Goal: Information Seeking & Learning: Check status

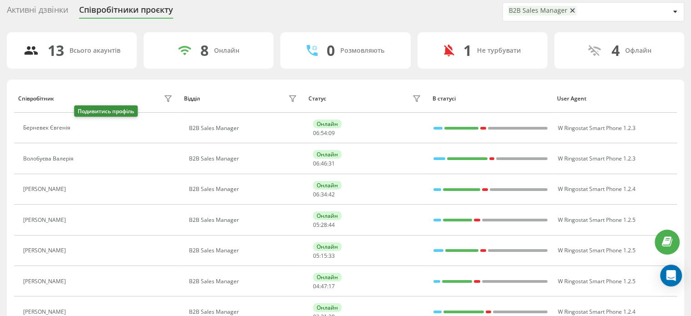
drag, startPoint x: 84, startPoint y: 127, endPoint x: 90, endPoint y: 157, distance: 31.2
click at [83, 127] on icon at bounding box center [80, 128] width 7 height 7
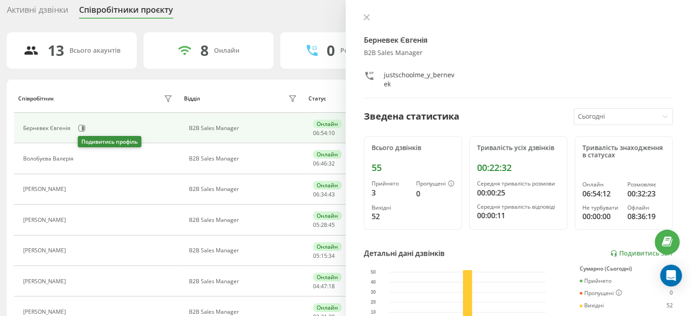
click at [82, 158] on icon at bounding box center [83, 158] width 7 height 7
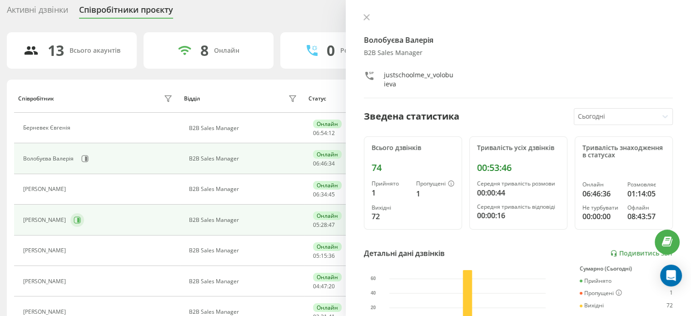
scroll to position [77, 0]
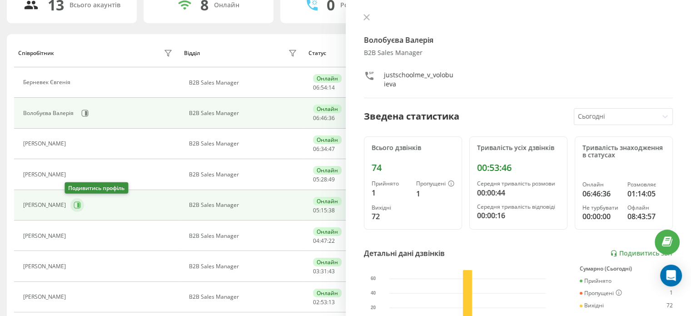
click at [74, 202] on icon at bounding box center [77, 204] width 7 height 7
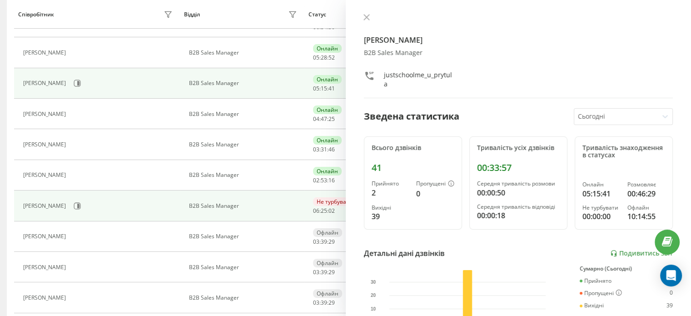
scroll to position [214, 0]
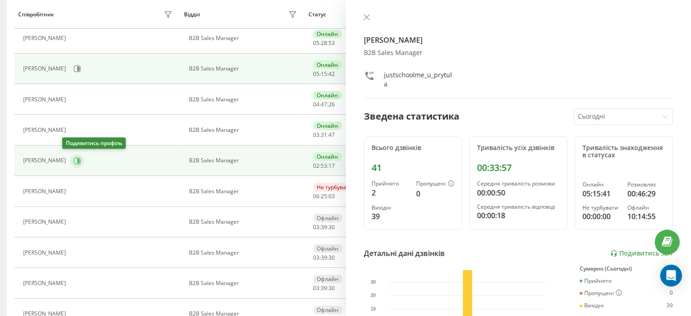
click at [77, 160] on icon at bounding box center [78, 160] width 2 height 5
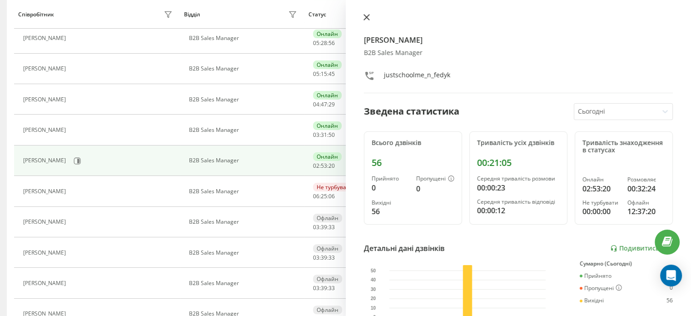
click at [370, 16] on button at bounding box center [367, 18] width 12 height 9
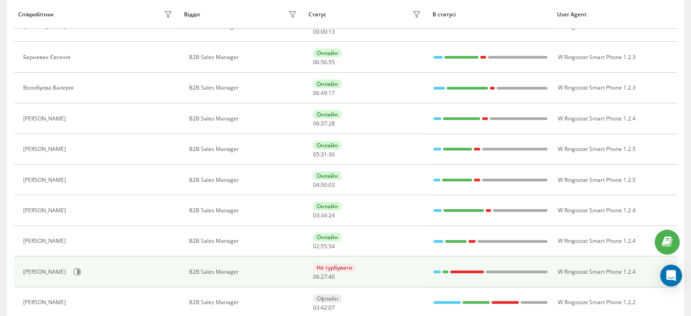
scroll to position [182, 0]
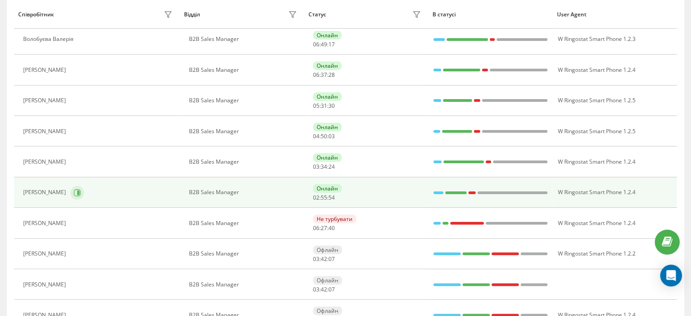
click at [74, 192] on icon at bounding box center [77, 192] width 7 height 7
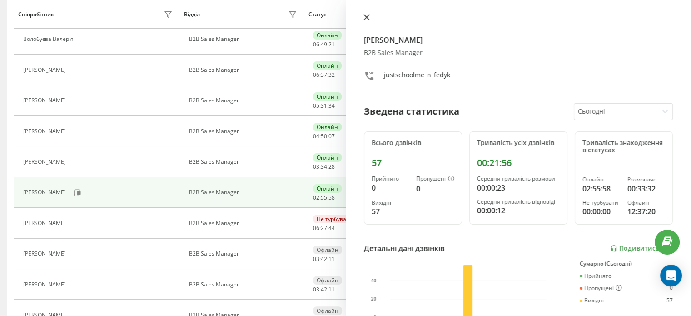
click at [364, 17] on icon at bounding box center [367, 17] width 6 height 6
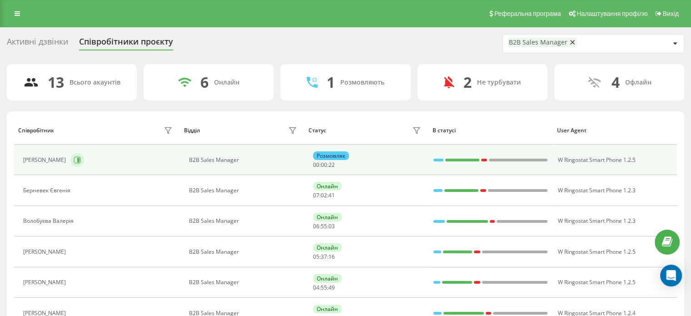
click at [74, 156] on icon at bounding box center [77, 159] width 7 height 7
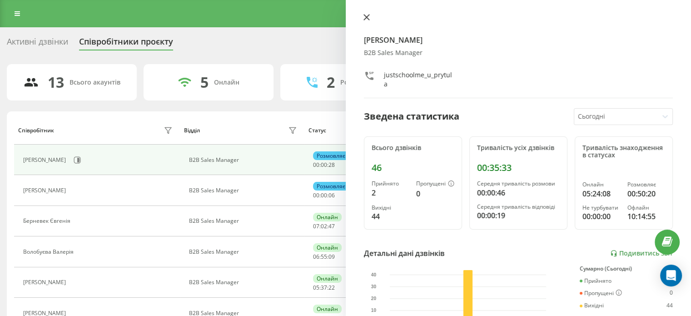
click at [366, 20] on icon at bounding box center [367, 17] width 6 height 6
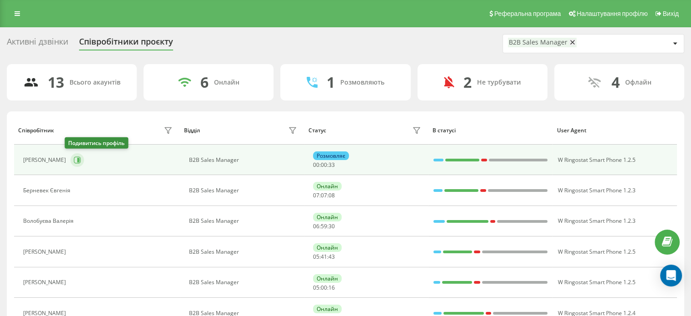
click at [74, 158] on icon at bounding box center [77, 159] width 7 height 7
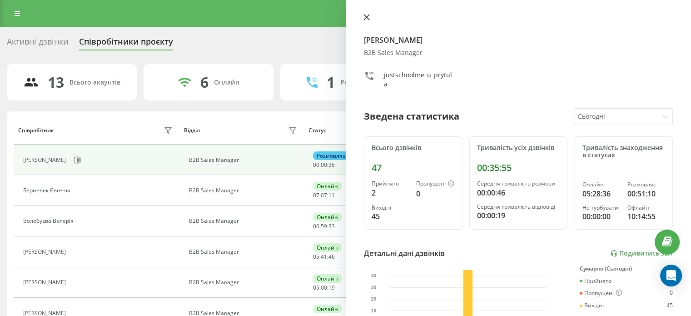
click at [365, 19] on icon at bounding box center [367, 17] width 6 height 6
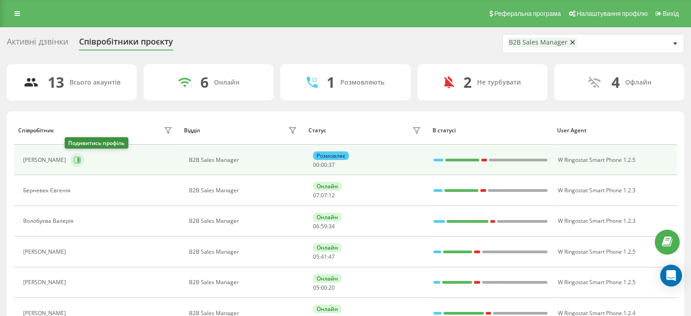
click at [74, 160] on icon at bounding box center [77, 159] width 7 height 7
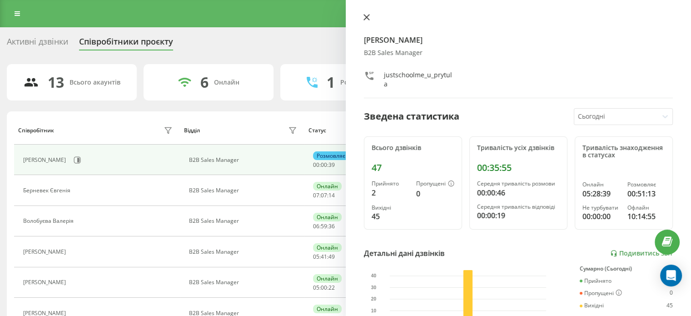
click at [364, 19] on icon at bounding box center [367, 17] width 6 height 6
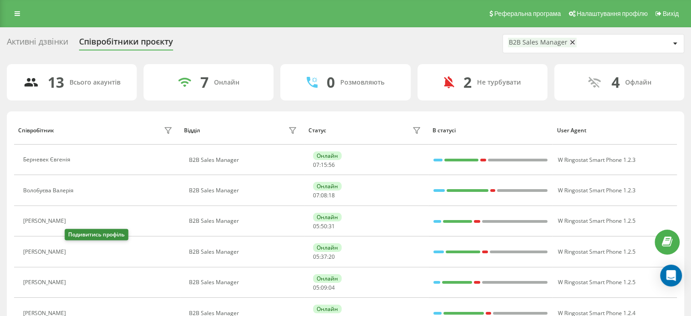
click at [76, 251] on icon at bounding box center [77, 252] width 2 height 5
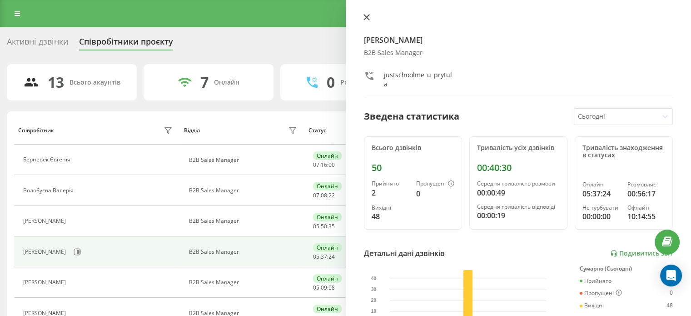
click at [366, 20] on icon at bounding box center [367, 17] width 6 height 6
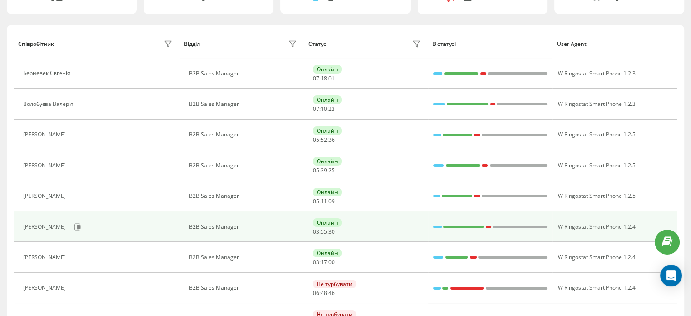
scroll to position [136, 0]
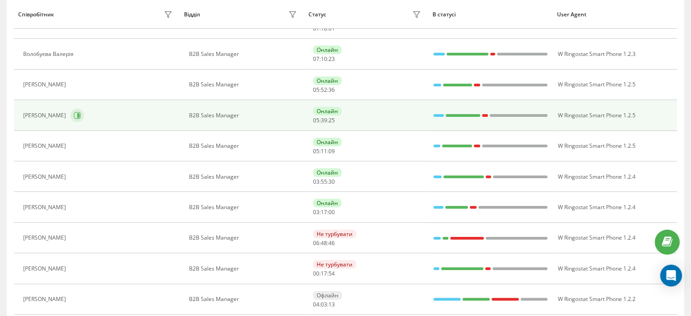
click at [77, 113] on icon at bounding box center [78, 115] width 2 height 5
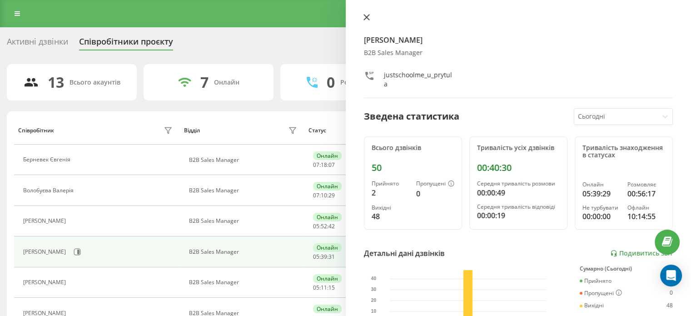
click at [370, 20] on button at bounding box center [367, 18] width 12 height 9
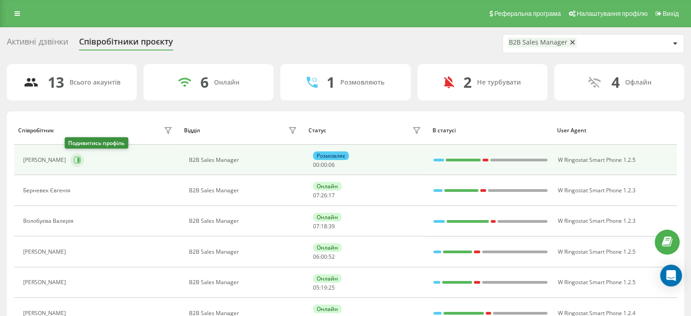
click at [75, 159] on button at bounding box center [77, 160] width 14 height 14
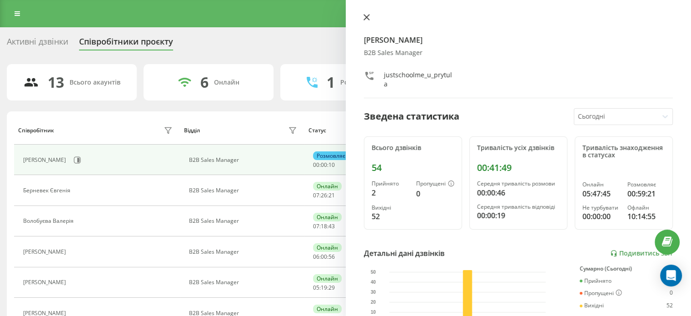
click at [365, 16] on icon at bounding box center [366, 17] width 5 height 5
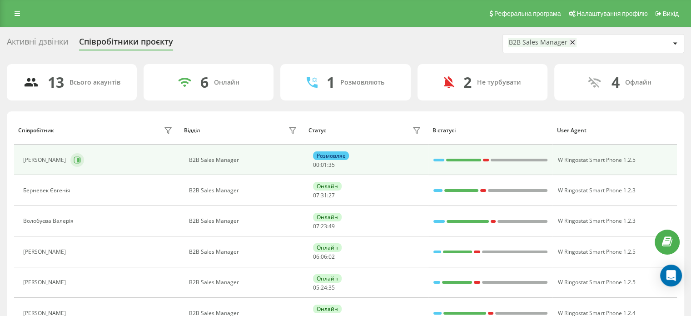
click at [74, 160] on icon at bounding box center [77, 159] width 7 height 7
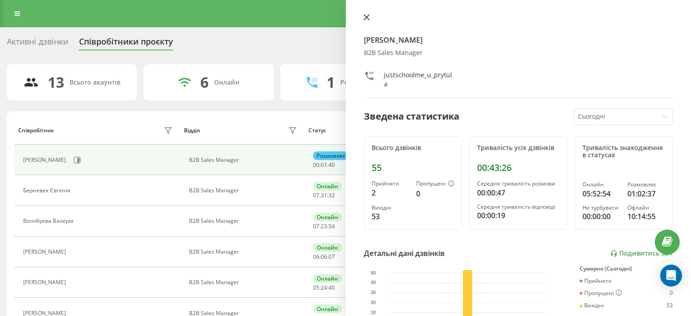
drag, startPoint x: 366, startPoint y: 18, endPoint x: 360, endPoint y: 10, distance: 9.7
click at [366, 18] on icon at bounding box center [367, 17] width 6 height 6
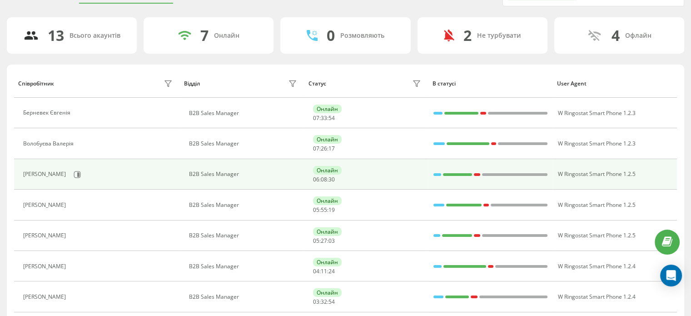
scroll to position [91, 0]
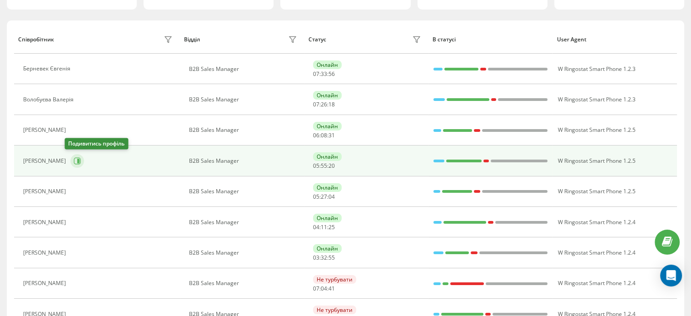
click at [74, 157] on icon at bounding box center [77, 160] width 7 height 7
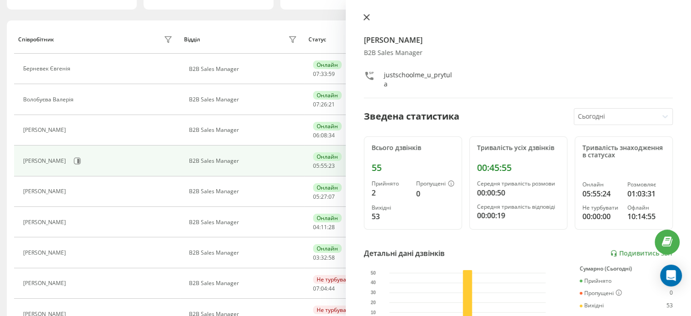
click at [364, 18] on icon at bounding box center [367, 17] width 6 height 6
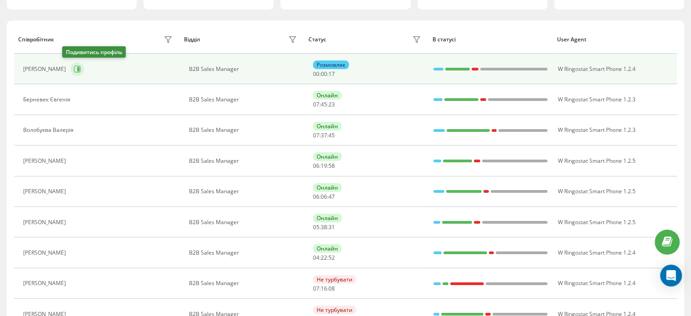
click at [74, 66] on icon at bounding box center [77, 68] width 7 height 7
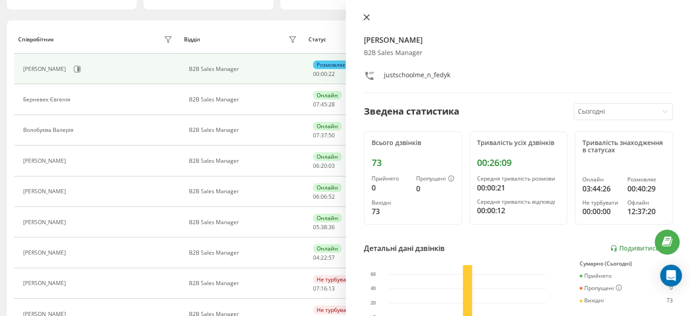
click at [364, 21] on button at bounding box center [367, 18] width 12 height 9
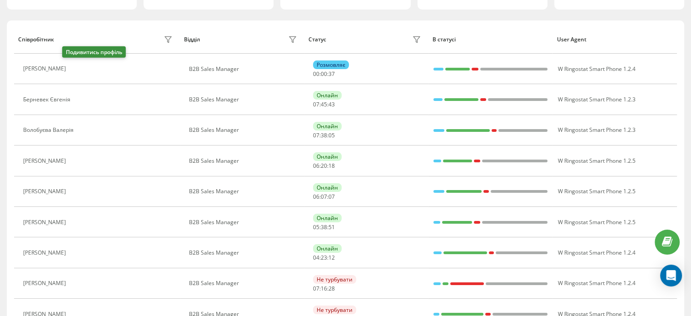
click at [72, 66] on icon at bounding box center [75, 68] width 7 height 7
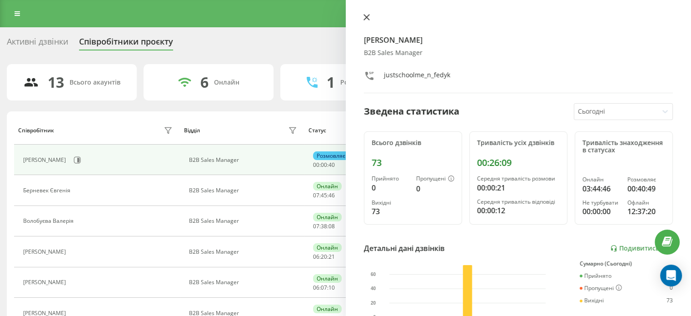
click at [366, 20] on button at bounding box center [367, 18] width 12 height 9
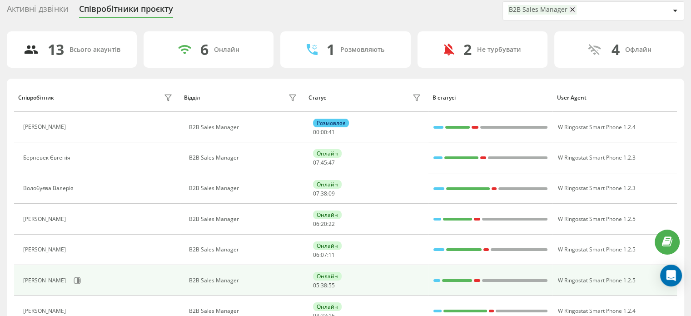
scroll to position [136, 0]
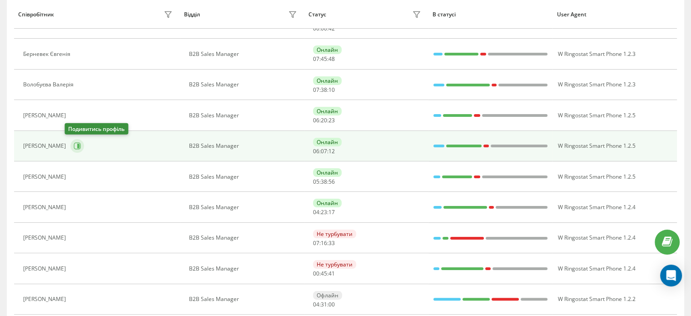
click at [77, 147] on icon at bounding box center [78, 146] width 2 height 5
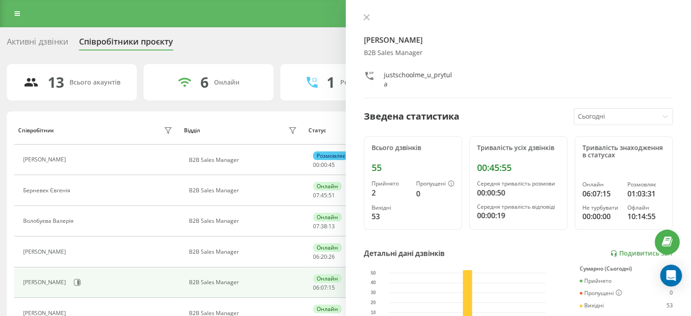
click at [370, 16] on button at bounding box center [367, 18] width 12 height 9
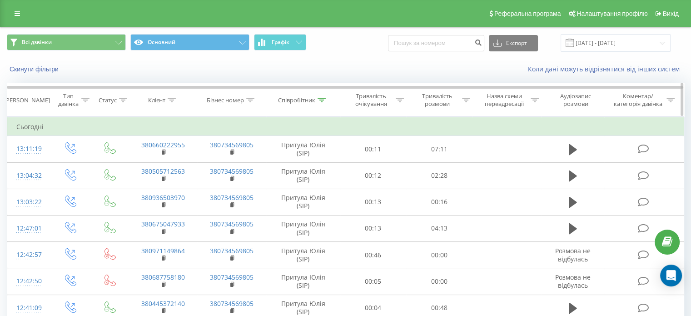
click at [320, 96] on div at bounding box center [322, 100] width 8 height 8
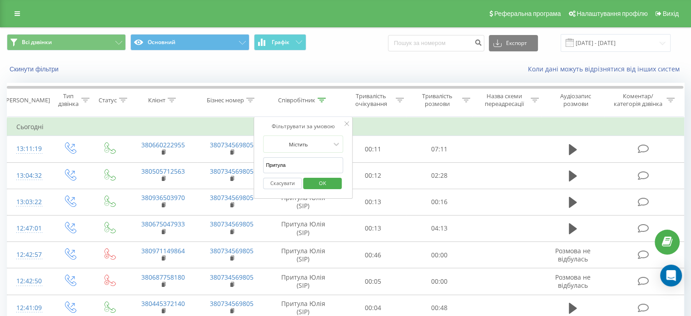
click at [320, 180] on span "OK" at bounding box center [322, 183] width 25 height 14
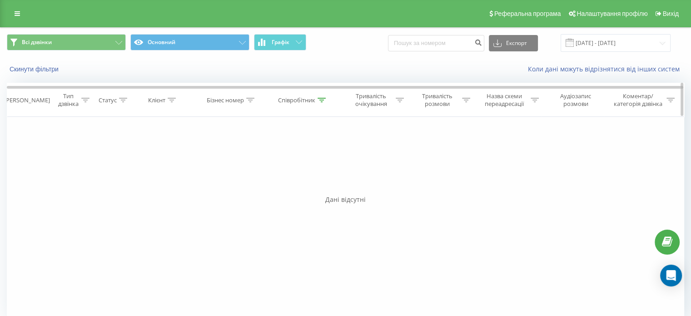
click at [321, 101] on icon at bounding box center [322, 100] width 8 height 5
click at [331, 177] on span "OK" at bounding box center [322, 183] width 25 height 14
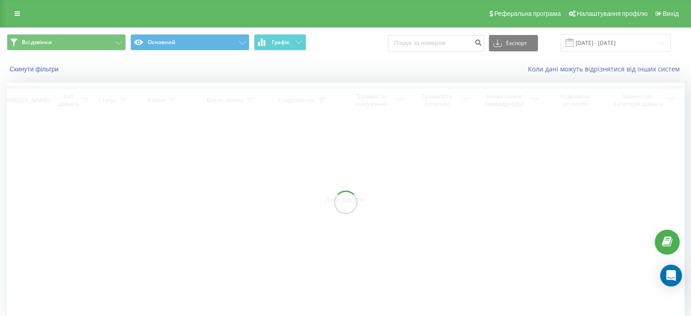
click at [24, 171] on div at bounding box center [346, 202] width 678 height 239
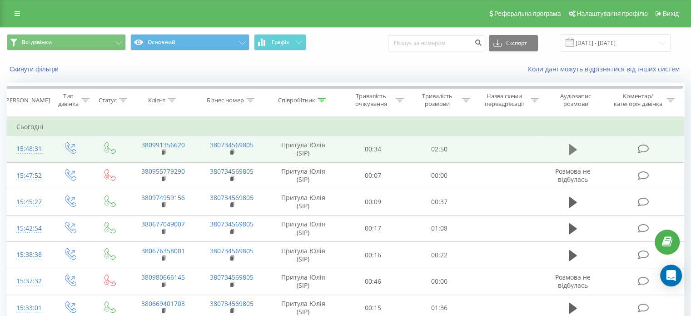
click at [575, 149] on icon at bounding box center [573, 149] width 8 height 11
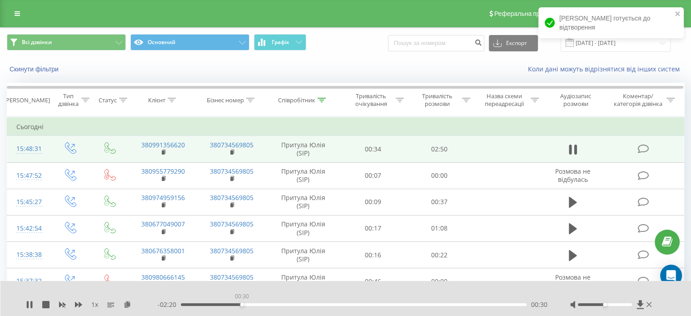
click at [242, 305] on div "00:30" at bounding box center [354, 304] width 346 height 3
drag, startPoint x: 279, startPoint y: 303, endPoint x: 284, endPoint y: 303, distance: 5.0
click at [280, 303] on div "00:31" at bounding box center [354, 304] width 346 height 3
click at [307, 305] on div "00:00" at bounding box center [354, 304] width 346 height 3
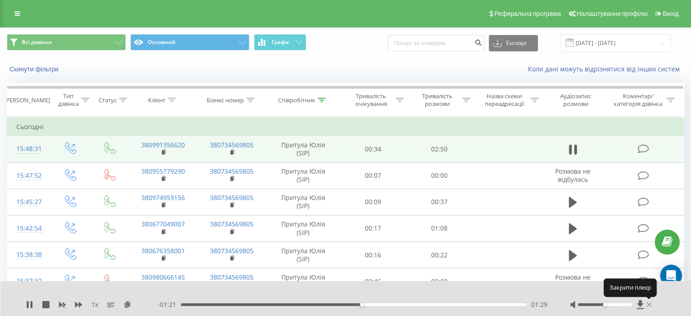
click at [648, 306] on icon at bounding box center [649, 304] width 5 height 7
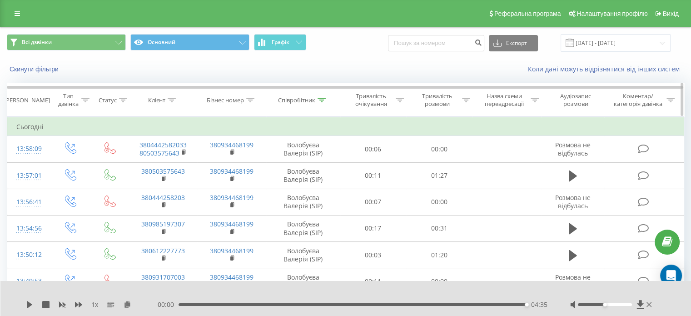
drag, startPoint x: 324, startPoint y: 100, endPoint x: 323, endPoint y: 106, distance: 6.9
click at [324, 100] on icon at bounding box center [322, 100] width 8 height 5
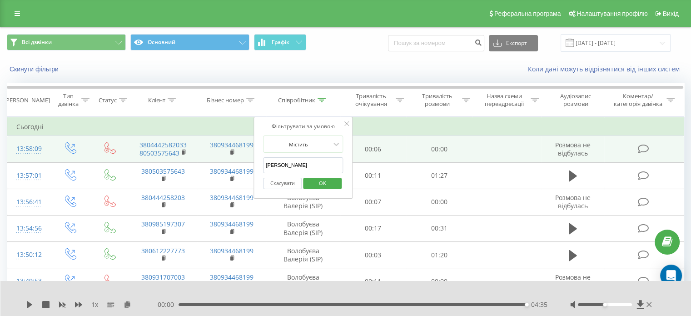
drag, startPoint x: 300, startPoint y: 169, endPoint x: 191, endPoint y: 153, distance: 110.7
type input "федик"
click button "OK" at bounding box center [322, 183] width 39 height 11
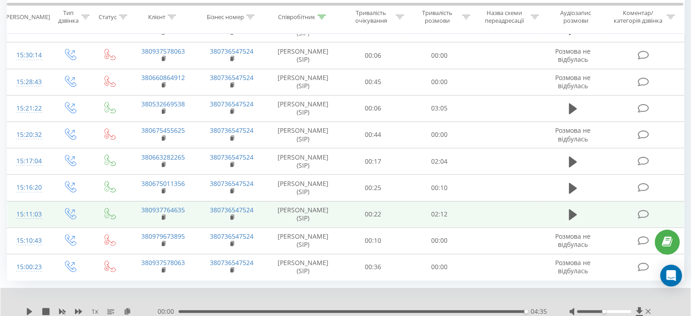
scroll to position [547, 0]
